Goal: Task Accomplishment & Management: Manage account settings

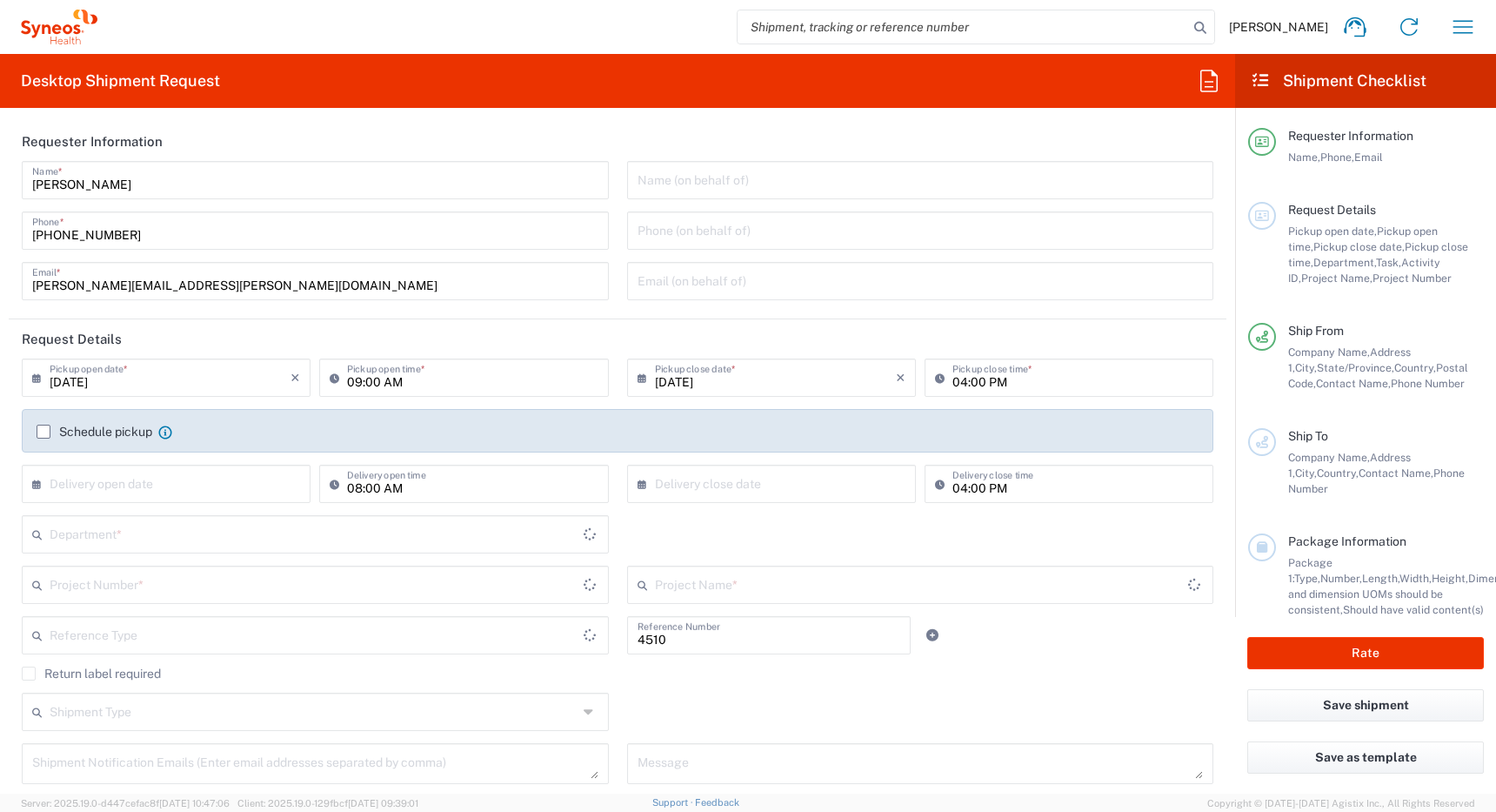
type input "Department"
type input "[GEOGRAPHIC_DATA]"
click at [1455, 28] on icon "button" at bounding box center [1463, 26] width 28 height 28
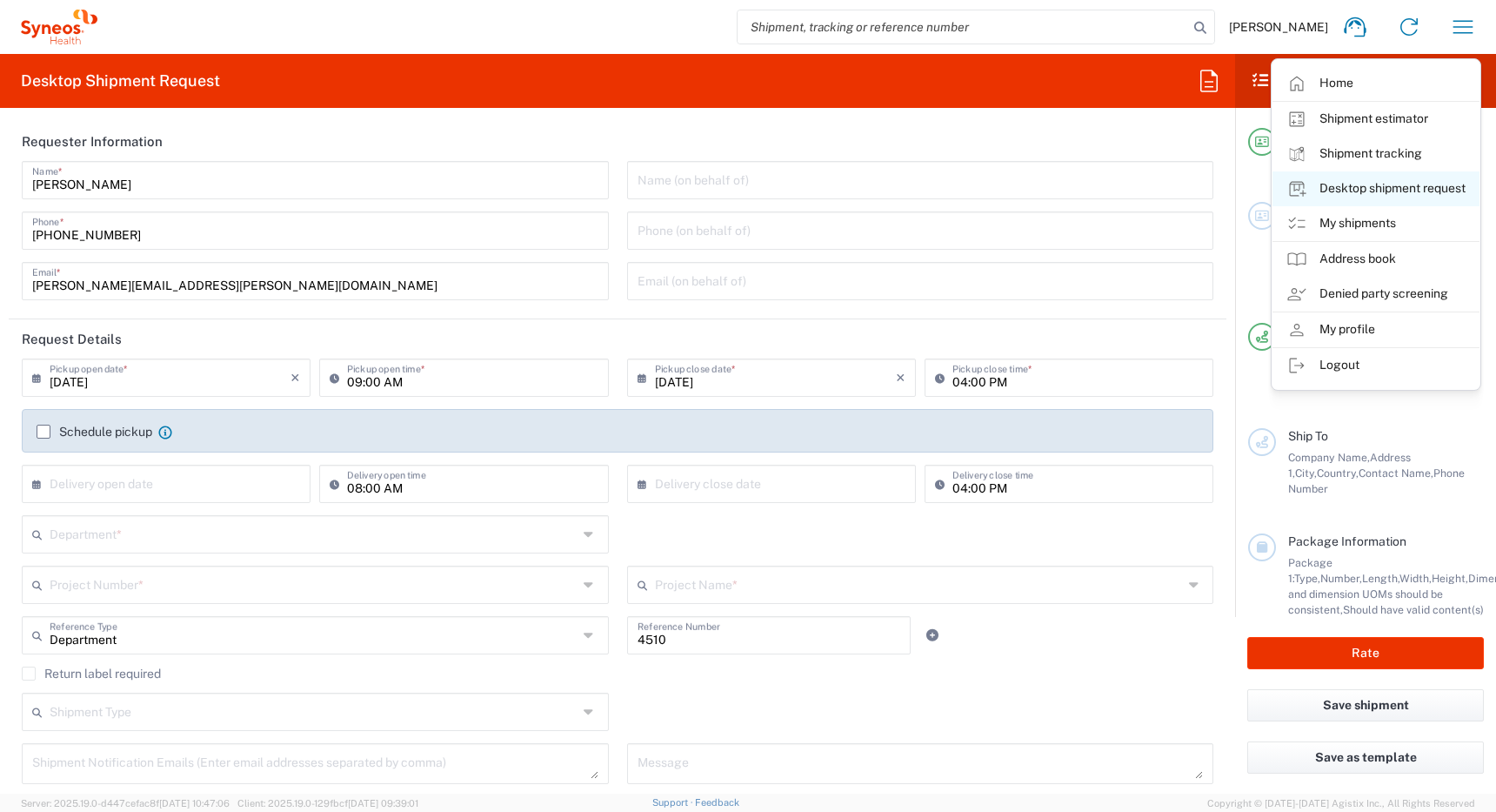
type input "Syneos Health Canada LP- [GEOGRAPHIC_DATA]"
click at [1351, 220] on link "My shipments" at bounding box center [1376, 223] width 207 height 34
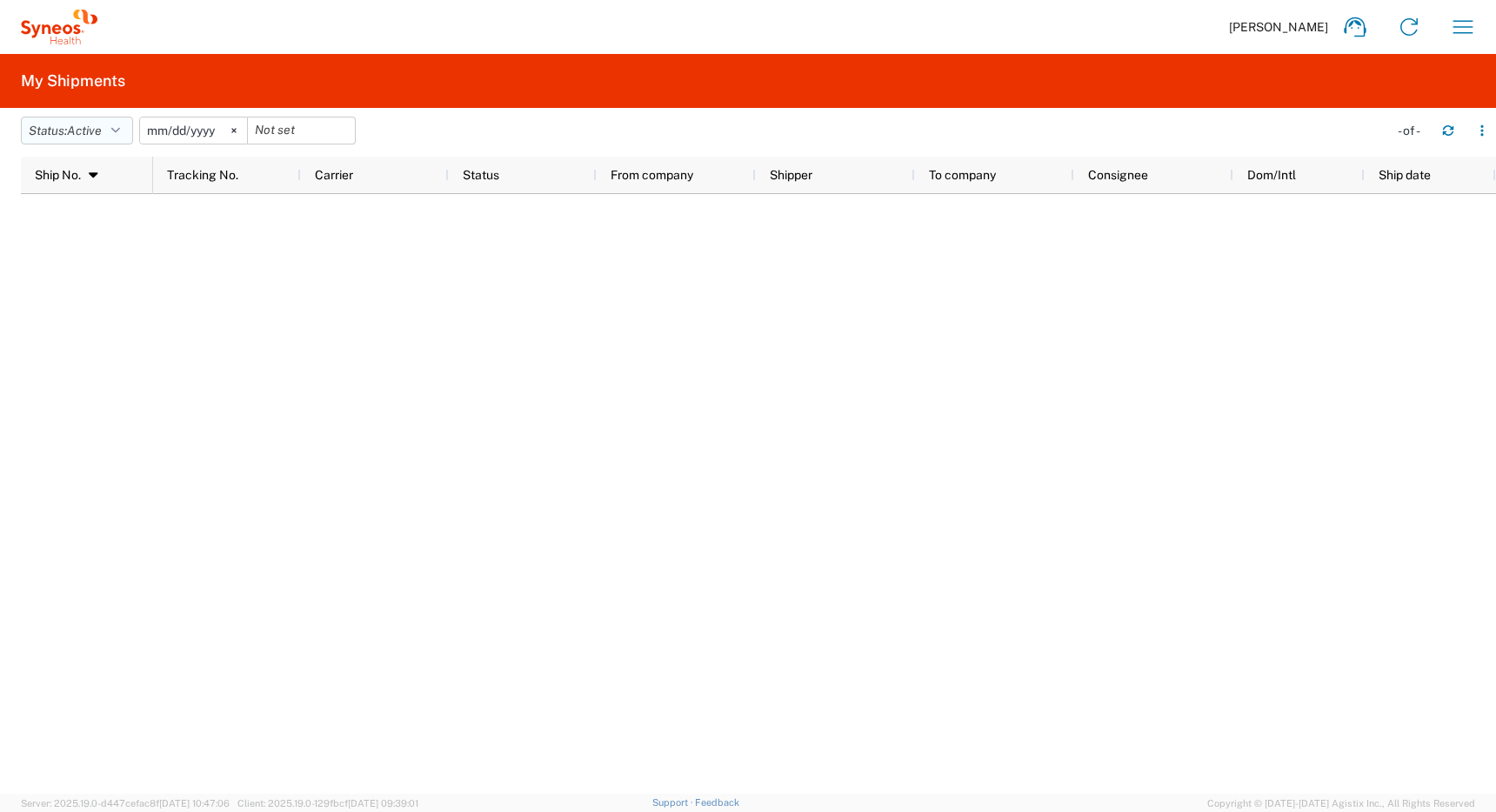
click at [99, 125] on span "Active" at bounding box center [84, 130] width 34 height 14
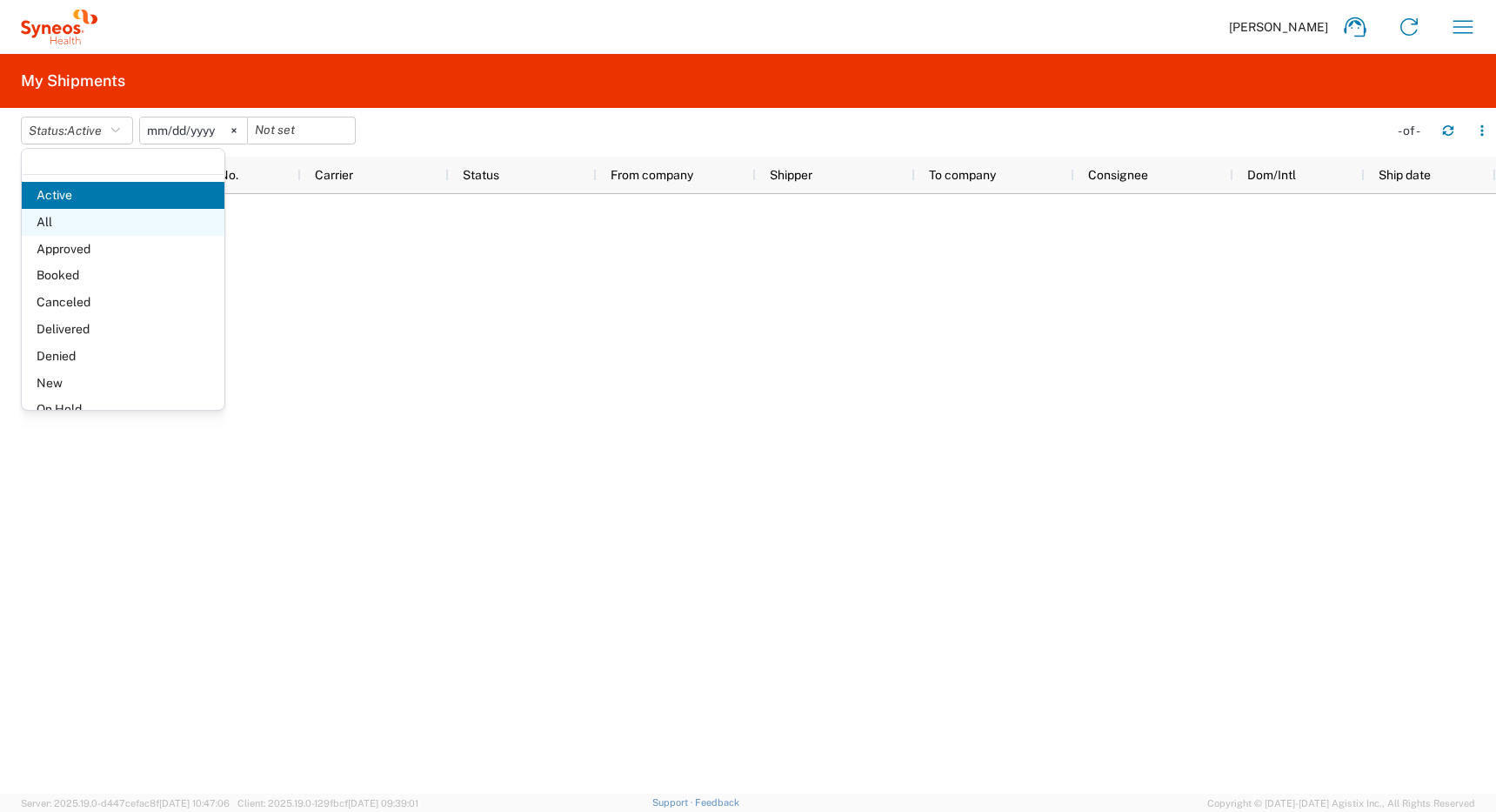
click at [60, 217] on span "All" at bounding box center [122, 222] width 202 height 27
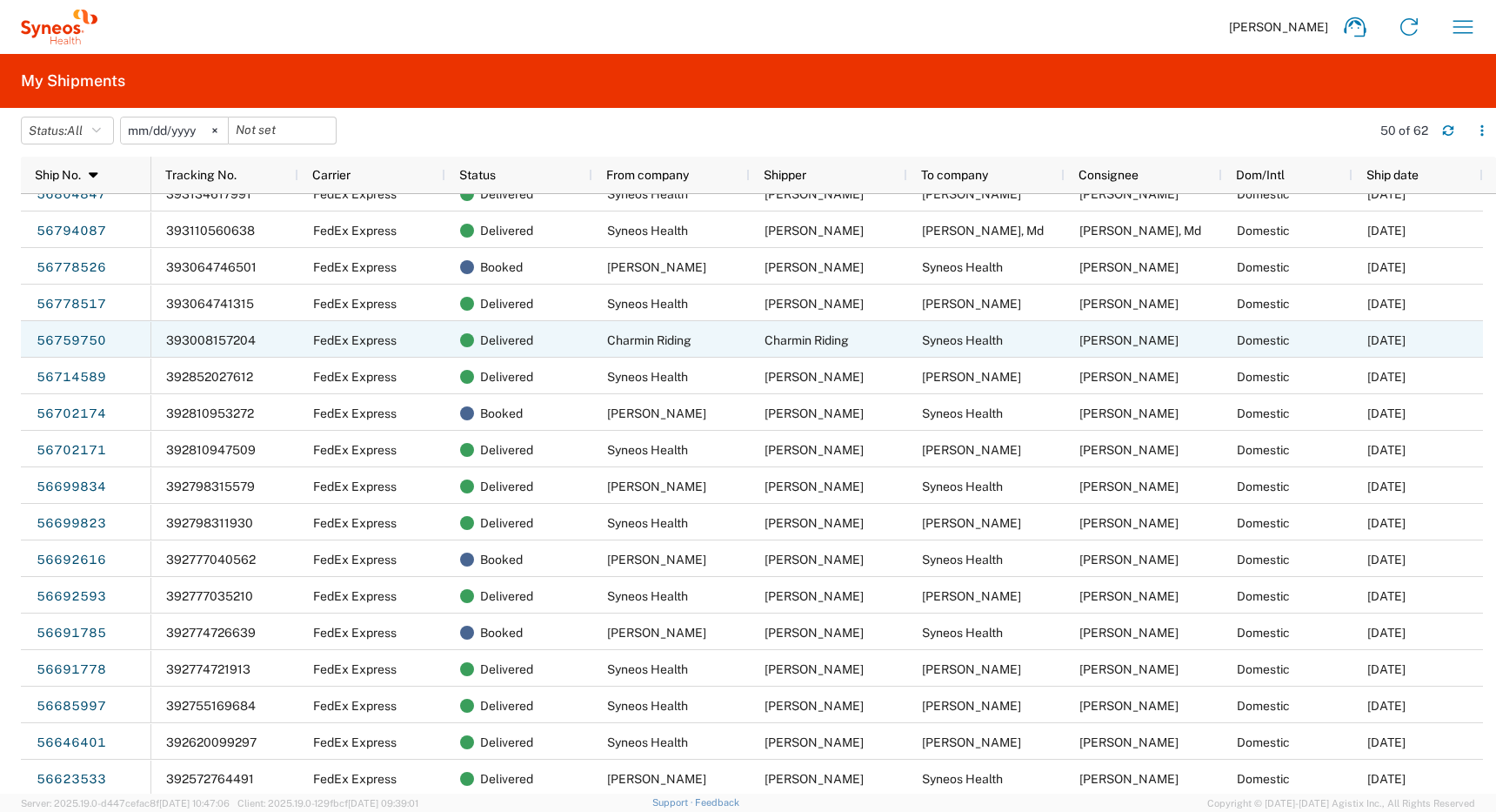
scroll to position [428, 0]
